Goal: Task Accomplishment & Management: Use online tool/utility

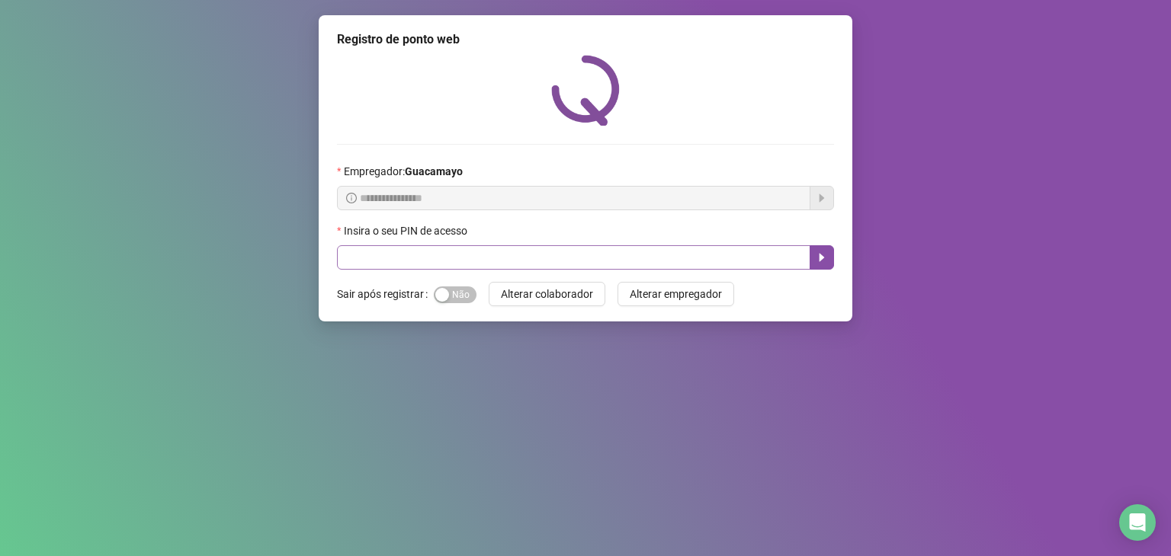
drag, startPoint x: 951, startPoint y: 228, endPoint x: 640, endPoint y: 258, distance: 313.2
click at [941, 229] on div "**********" at bounding box center [585, 278] width 1171 height 556
click at [495, 243] on div "Insira o seu PIN de acesso" at bounding box center [585, 234] width 497 height 23
click at [444, 290] on div "button" at bounding box center [442, 295] width 14 height 14
click at [442, 245] on div "Insira o seu PIN de acesso" at bounding box center [585, 234] width 497 height 23
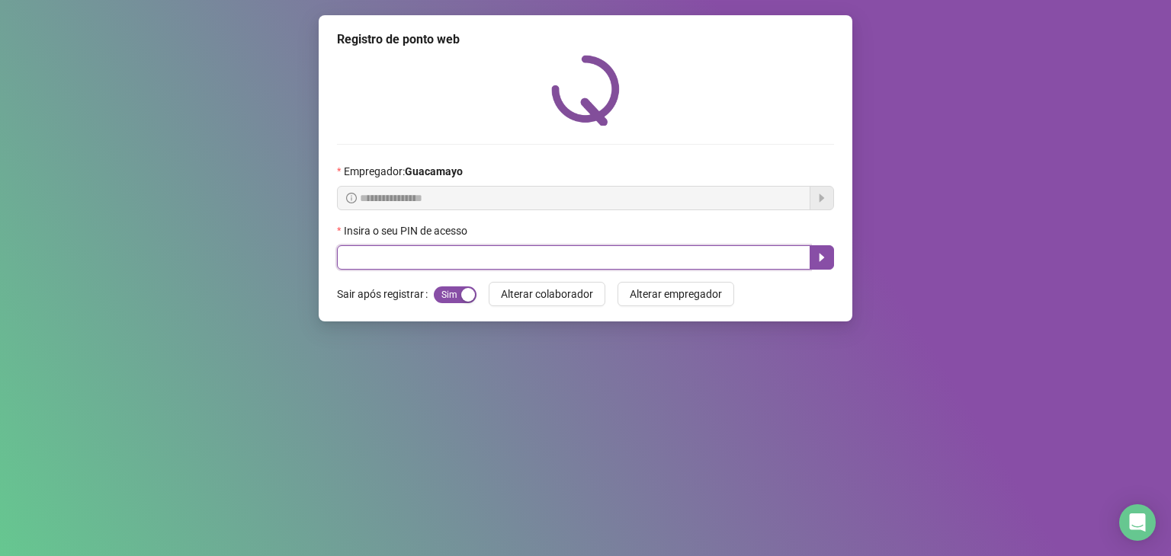
click at [440, 251] on input "text" at bounding box center [573, 257] width 473 height 24
type input "*****"
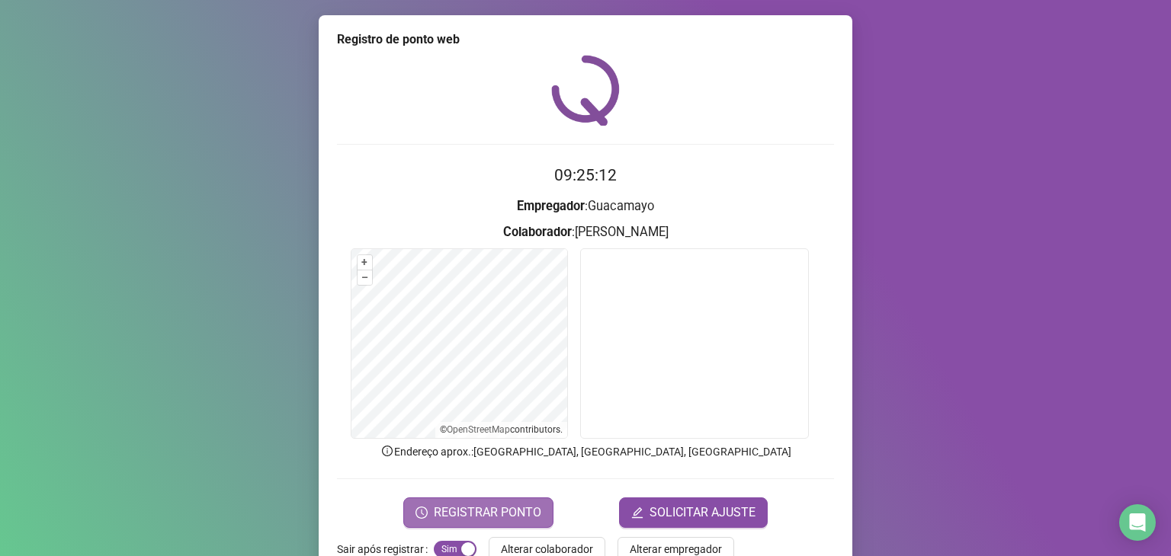
click at [491, 524] on button "REGISTRAR PONTO" at bounding box center [478, 513] width 150 height 30
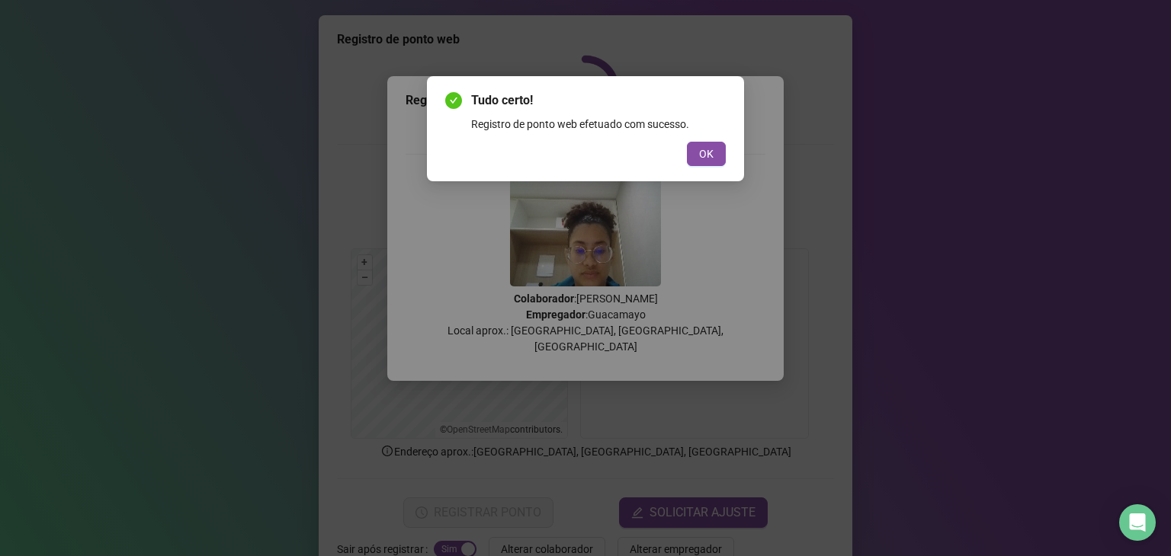
click at [761, 56] on div "Tudo certo! Registro de ponto web efetuado com sucesso. OK" at bounding box center [585, 278] width 1171 height 556
click at [726, 157] on div "Tudo certo! Registro de ponto web efetuado com sucesso. OK" at bounding box center [585, 128] width 317 height 105
click at [682, 144] on div "OK" at bounding box center [585, 154] width 280 height 24
click at [706, 156] on span "OK" at bounding box center [706, 154] width 14 height 17
